Goal: Information Seeking & Learning: Learn about a topic

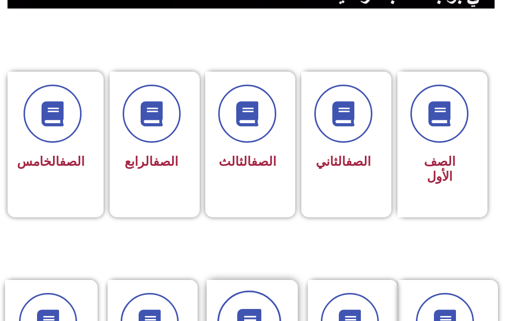
scroll to position [250, 0]
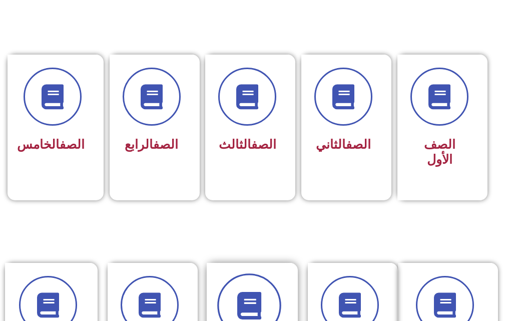
click at [231, 317] on span at bounding box center [249, 306] width 64 height 64
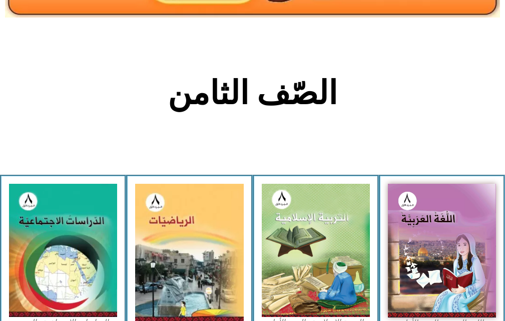
scroll to position [250, 0]
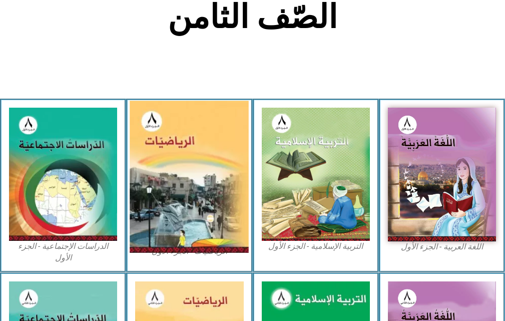
click at [208, 199] on img at bounding box center [189, 177] width 119 height 152
click at [155, 153] on img at bounding box center [189, 177] width 119 height 152
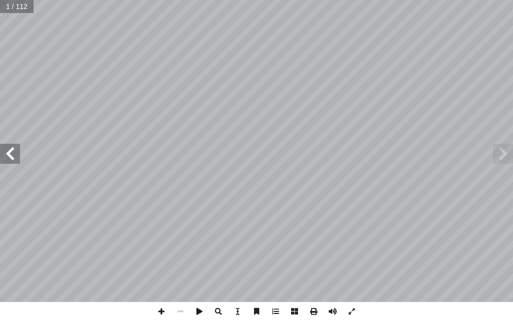
click at [7, 158] on span at bounding box center [10, 154] width 20 height 20
click at [13, 160] on span at bounding box center [10, 154] width 20 height 20
click at [331, 313] on span at bounding box center [332, 311] width 19 height 19
click at [13, 161] on span at bounding box center [10, 154] width 20 height 20
click at [14, 157] on span at bounding box center [10, 154] width 20 height 20
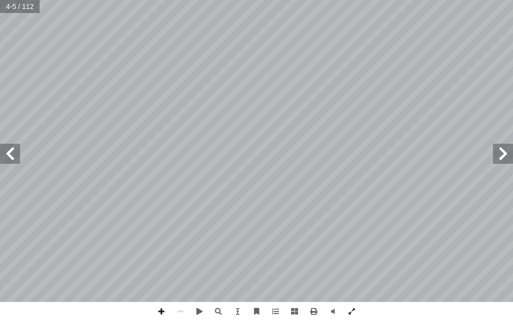
click at [14, 157] on span at bounding box center [10, 154] width 20 height 20
click at [16, 157] on span at bounding box center [10, 154] width 20 height 20
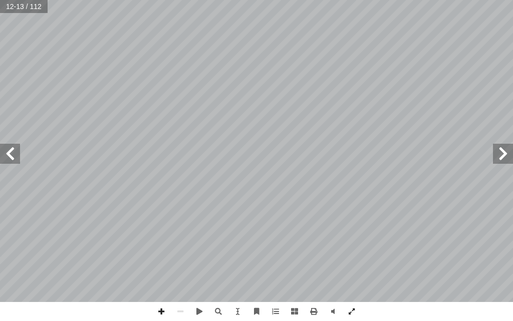
click at [16, 157] on span at bounding box center [10, 154] width 20 height 20
click at [495, 156] on span at bounding box center [503, 154] width 20 height 20
click at [496, 156] on span at bounding box center [503, 154] width 20 height 20
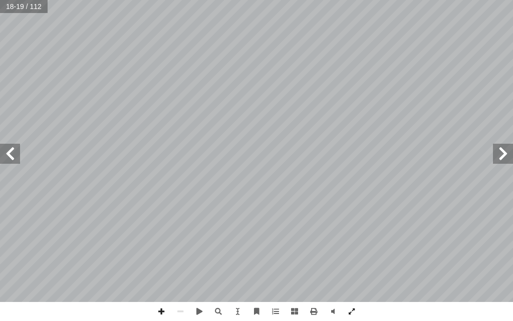
click at [497, 156] on span at bounding box center [503, 154] width 20 height 20
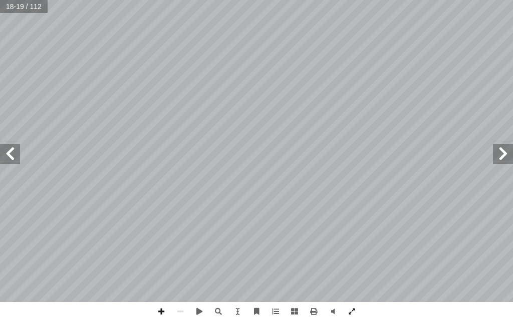
click at [497, 156] on span at bounding box center [503, 154] width 20 height 20
click at [331, 309] on span at bounding box center [332, 311] width 19 height 19
drag, startPoint x: 16, startPoint y: 149, endPoint x: 7, endPoint y: 148, distance: 8.6
click at [8, 155] on span at bounding box center [10, 154] width 20 height 20
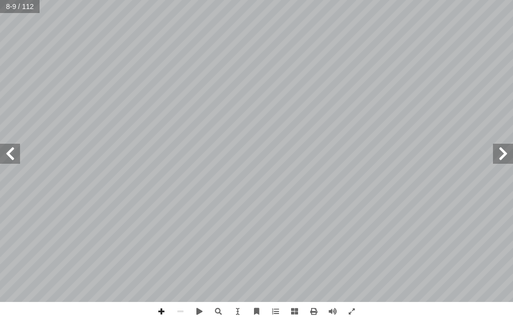
click at [7, 152] on span at bounding box center [10, 154] width 20 height 20
click at [5, 147] on span at bounding box center [10, 154] width 20 height 20
click at [5, 146] on span at bounding box center [10, 154] width 20 height 20
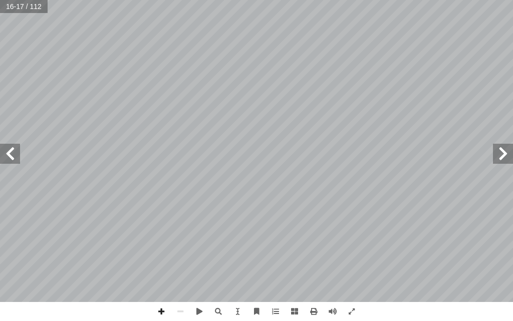
click at [17, 160] on span at bounding box center [10, 154] width 20 height 20
click at [7, 160] on span at bounding box center [10, 154] width 20 height 20
click at [7, 159] on span at bounding box center [10, 154] width 20 height 20
click at [10, 156] on span at bounding box center [10, 154] width 20 height 20
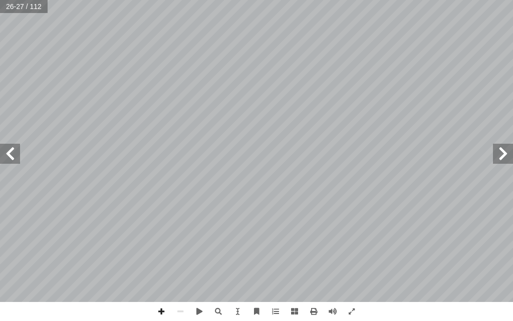
click at [10, 156] on span at bounding box center [10, 154] width 20 height 20
click at [163, 312] on span at bounding box center [161, 311] width 19 height 19
click at [3, 160] on span at bounding box center [10, 154] width 20 height 20
click at [157, 309] on span at bounding box center [161, 311] width 19 height 19
